Goal: Task Accomplishment & Management: Manage account settings

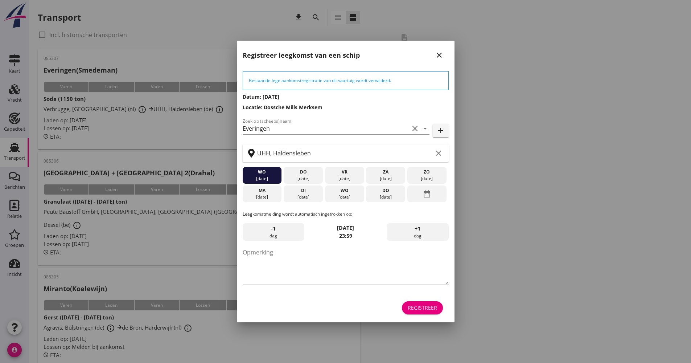
click at [419, 314] on button "Registreer" at bounding box center [422, 307] width 41 height 13
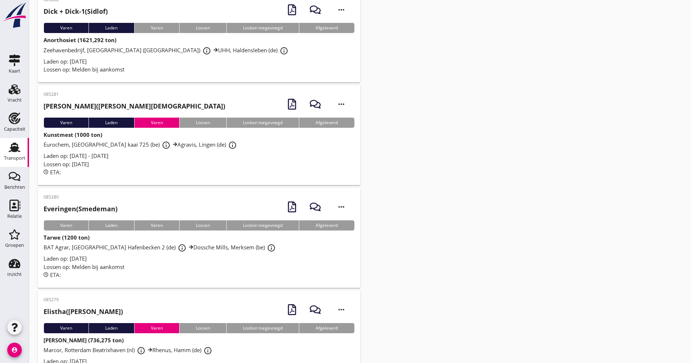
scroll to position [2726, 0]
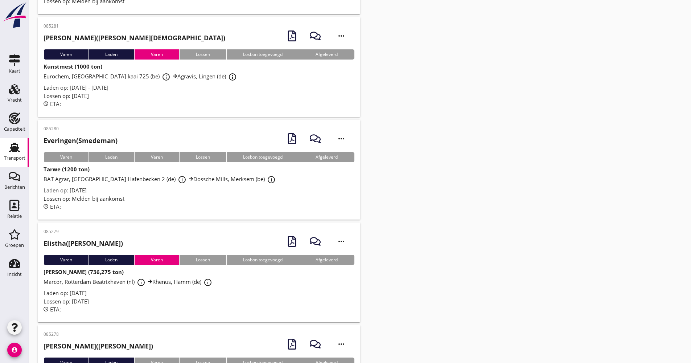
click at [164, 202] on div "ETA:" at bounding box center [199, 206] width 311 height 8
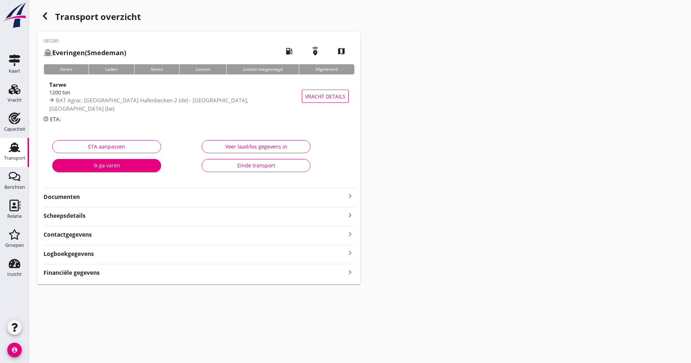
click at [90, 253] on strong "Logboekgegevens" at bounding box center [69, 254] width 50 height 8
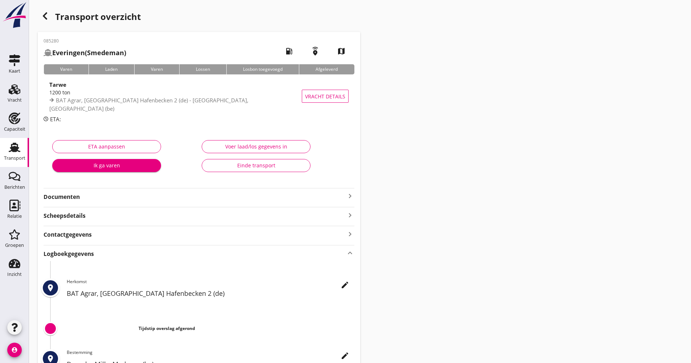
click at [347, 285] on icon "edit" at bounding box center [345, 284] width 9 height 9
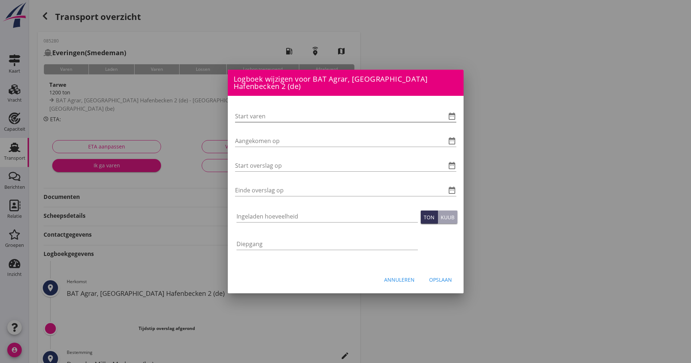
click at [453, 117] on icon "date_range" at bounding box center [452, 116] width 9 height 9
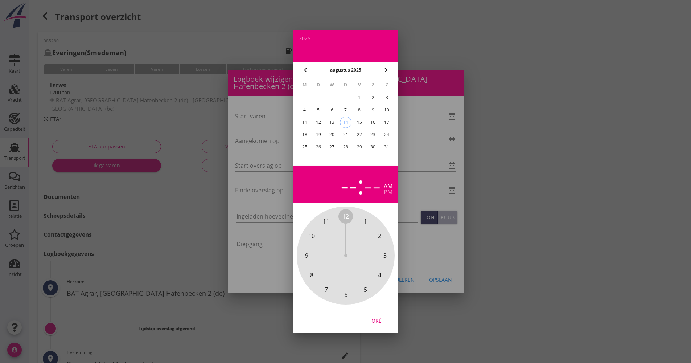
click at [334, 122] on div "13" at bounding box center [332, 122] width 12 height 12
drag, startPoint x: 348, startPoint y: 214, endPoint x: 353, endPoint y: 292, distance: 78.5
click at [353, 292] on div "12 1 2 3 4 5 6 7 8 9 10 11" at bounding box center [345, 255] width 78 height 78
click at [347, 213] on span "00" at bounding box center [345, 216] width 7 height 9
click at [348, 214] on span "00" at bounding box center [345, 216] width 7 height 9
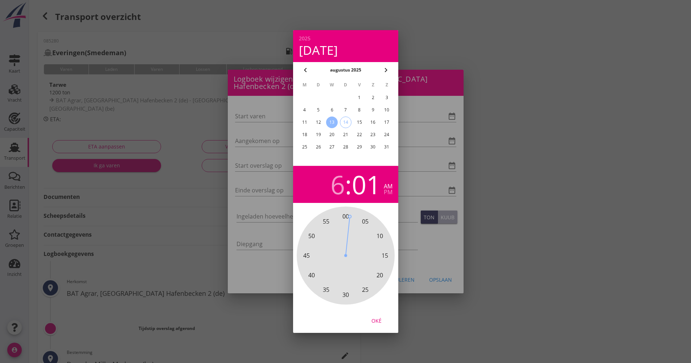
click at [344, 217] on span "00" at bounding box center [345, 216] width 7 height 9
click at [378, 318] on div "Oké" at bounding box center [376, 321] width 20 height 8
type input "[DATE] 06:00"
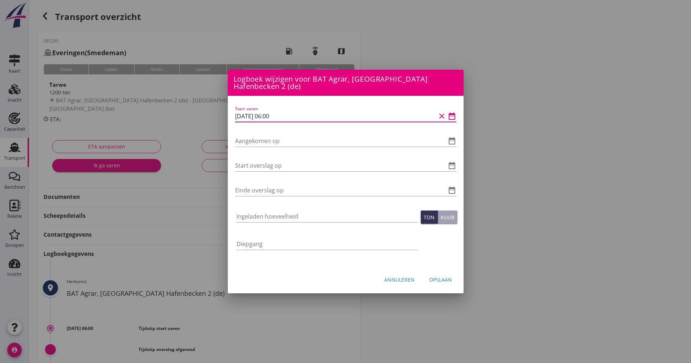
drag, startPoint x: 299, startPoint y: 117, endPoint x: 219, endPoint y: 116, distance: 80.2
click at [209, 117] on div "Logboek wijzigen voor [GEOGRAPHIC_DATA], [GEOGRAPHIC_DATA] (be) Start varen dat…" at bounding box center [345, 242] width 691 height 484
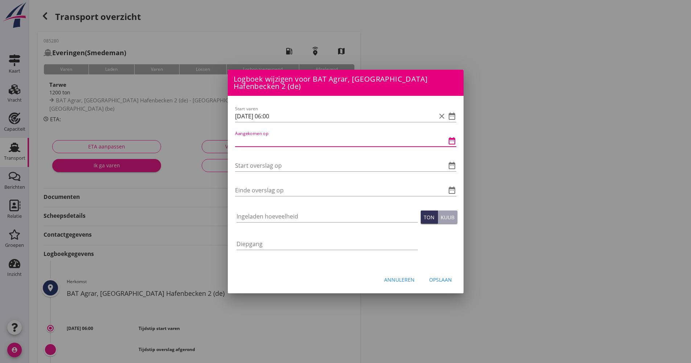
paste input "[DATE] 06:00"
type input "[DATE] 06:00"
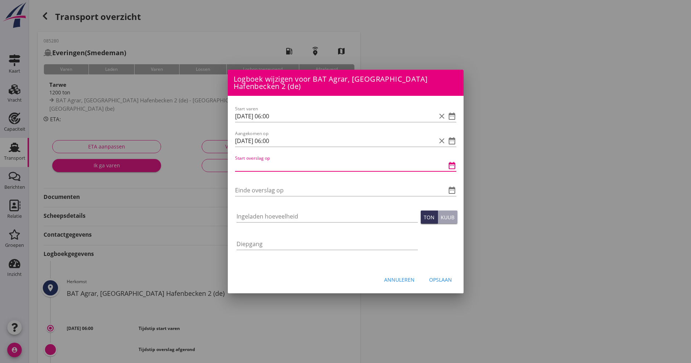
paste input "[DATE] 06:00"
drag, startPoint x: 272, startPoint y: 164, endPoint x: 268, endPoint y: 164, distance: 4.0
click at [268, 164] on input "[DATE] 06:00" at bounding box center [335, 166] width 201 height 12
type input "[DATE] 19:00"
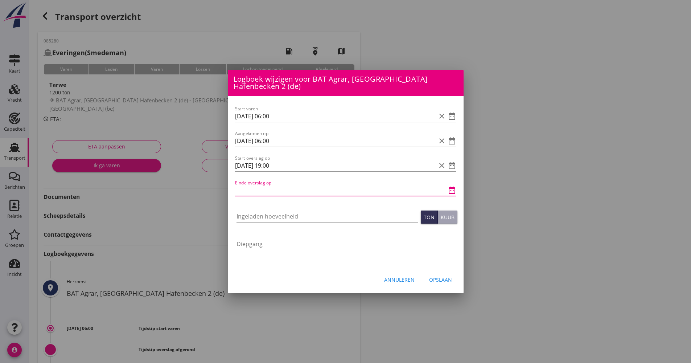
paste input "[DATE] 06:00"
click at [239, 189] on input "[DATE] 06:00" at bounding box center [335, 190] width 201 height 12
click at [271, 191] on input "[DATE] 06:00" at bounding box center [335, 190] width 201 height 12
type input "[DATE] 08:00"
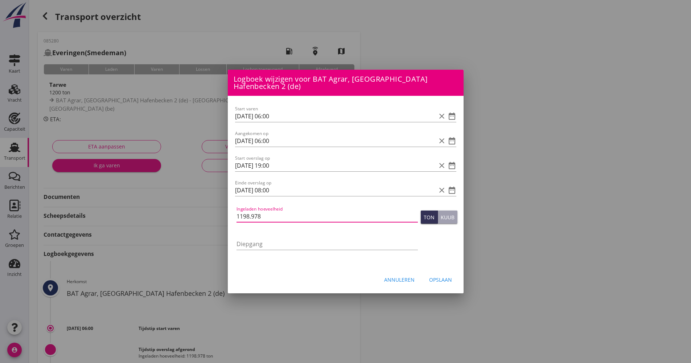
type input "1198.978"
click at [447, 280] on div "Opslaan" at bounding box center [440, 280] width 23 height 8
